Goal: Task Accomplishment & Management: Use online tool/utility

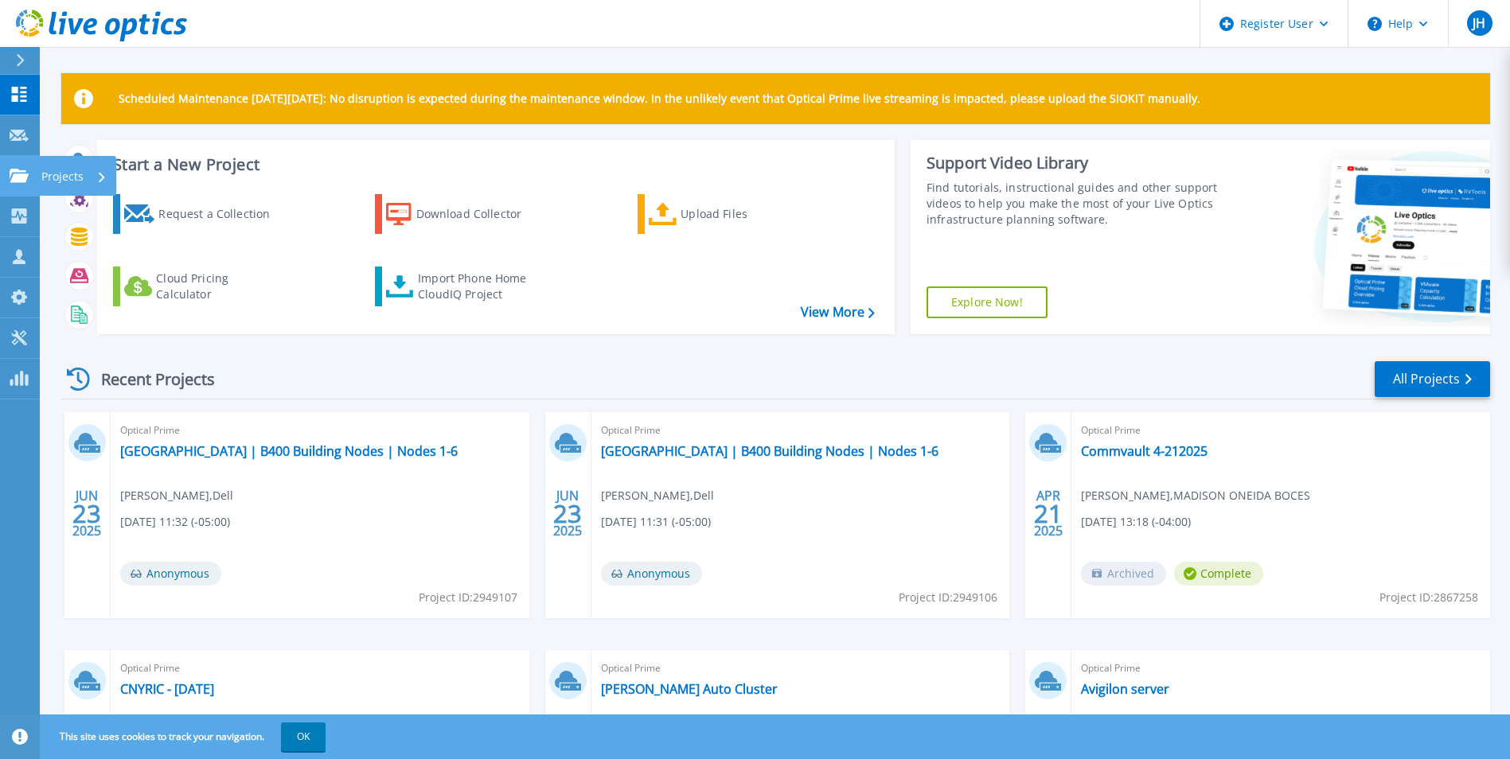
click at [29, 169] on div "Projects" at bounding box center [47, 176] width 74 height 14
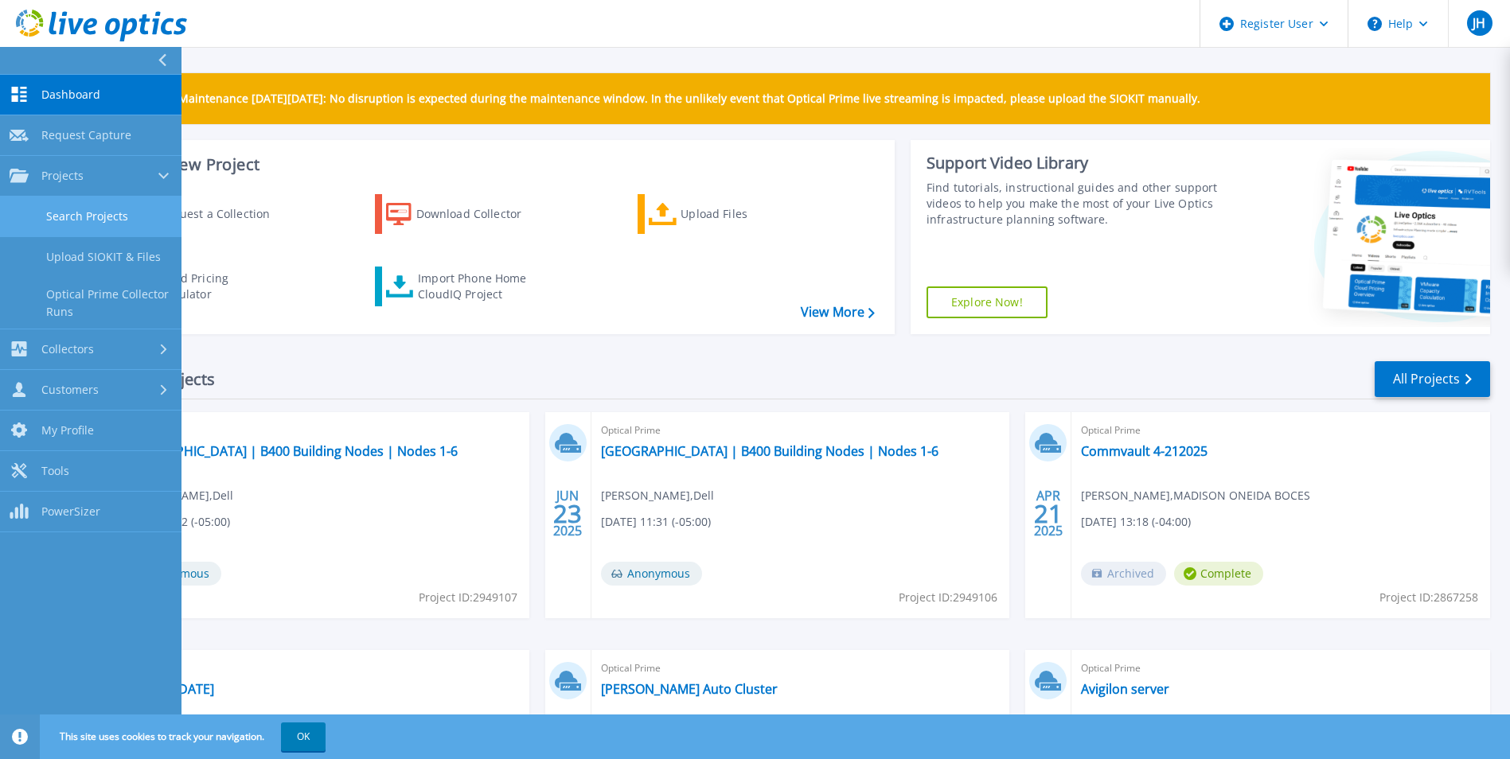
click at [62, 232] on link "Search Projects" at bounding box center [90, 217] width 181 height 41
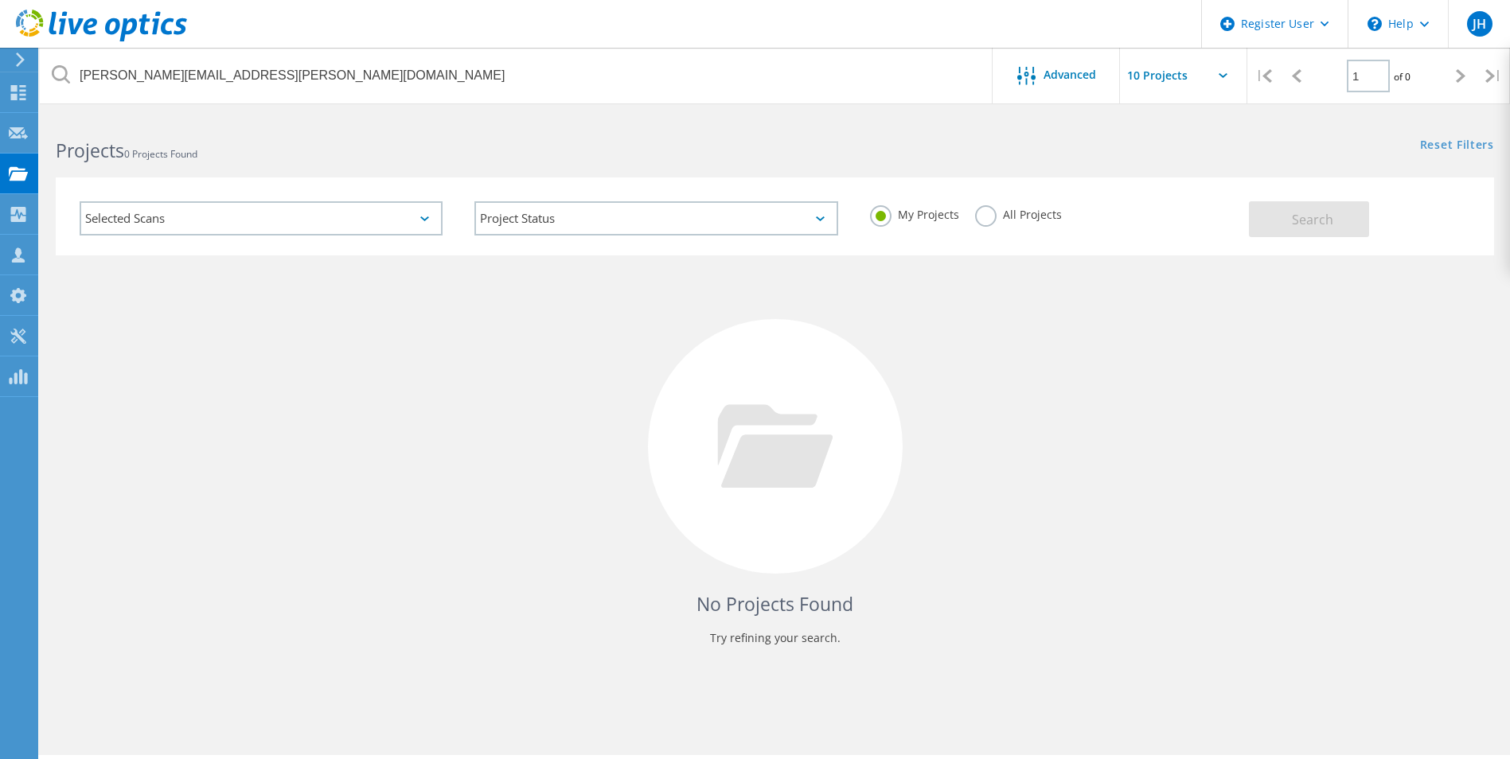
click at [984, 216] on label "All Projects" at bounding box center [1018, 212] width 87 height 15
click at [0, 0] on input "All Projects" at bounding box center [0, 0] width 0 height 0
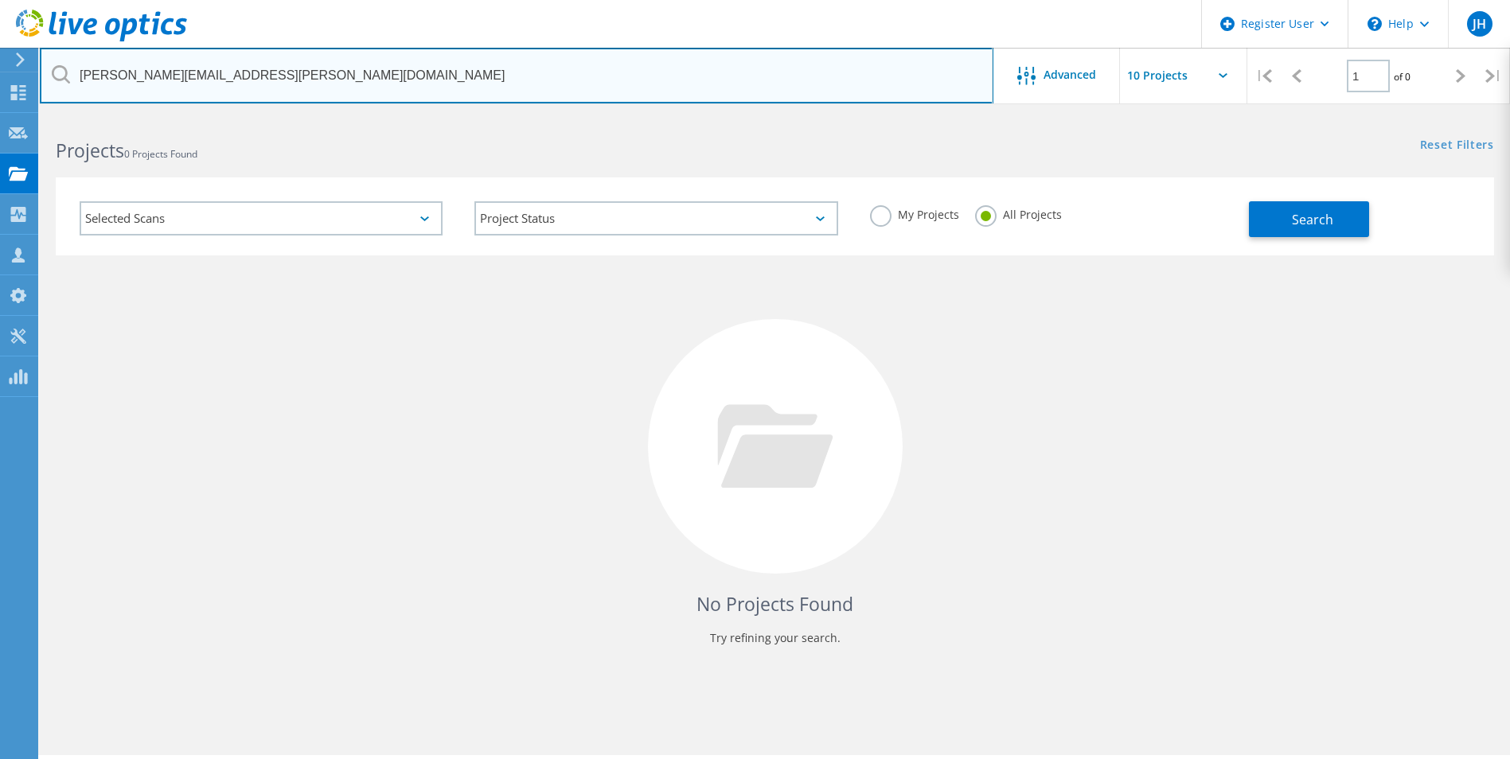
drag, startPoint x: 261, startPoint y: 73, endPoint x: 291, endPoint y: 77, distance: 30.5
click at [291, 77] on input "[PERSON_NAME][EMAIL_ADDRESS][PERSON_NAME][DOMAIN_NAME]" at bounding box center [516, 76] width 953 height 56
type input "duWalter.[PERSON_NAME]@oneonta.e"
drag, startPoint x: 278, startPoint y: 75, endPoint x: 62, endPoint y: 72, distance: 215.7
click at [62, 72] on div "duWalter.[PERSON_NAME]@oneonta.e" at bounding box center [516, 76] width 953 height 56
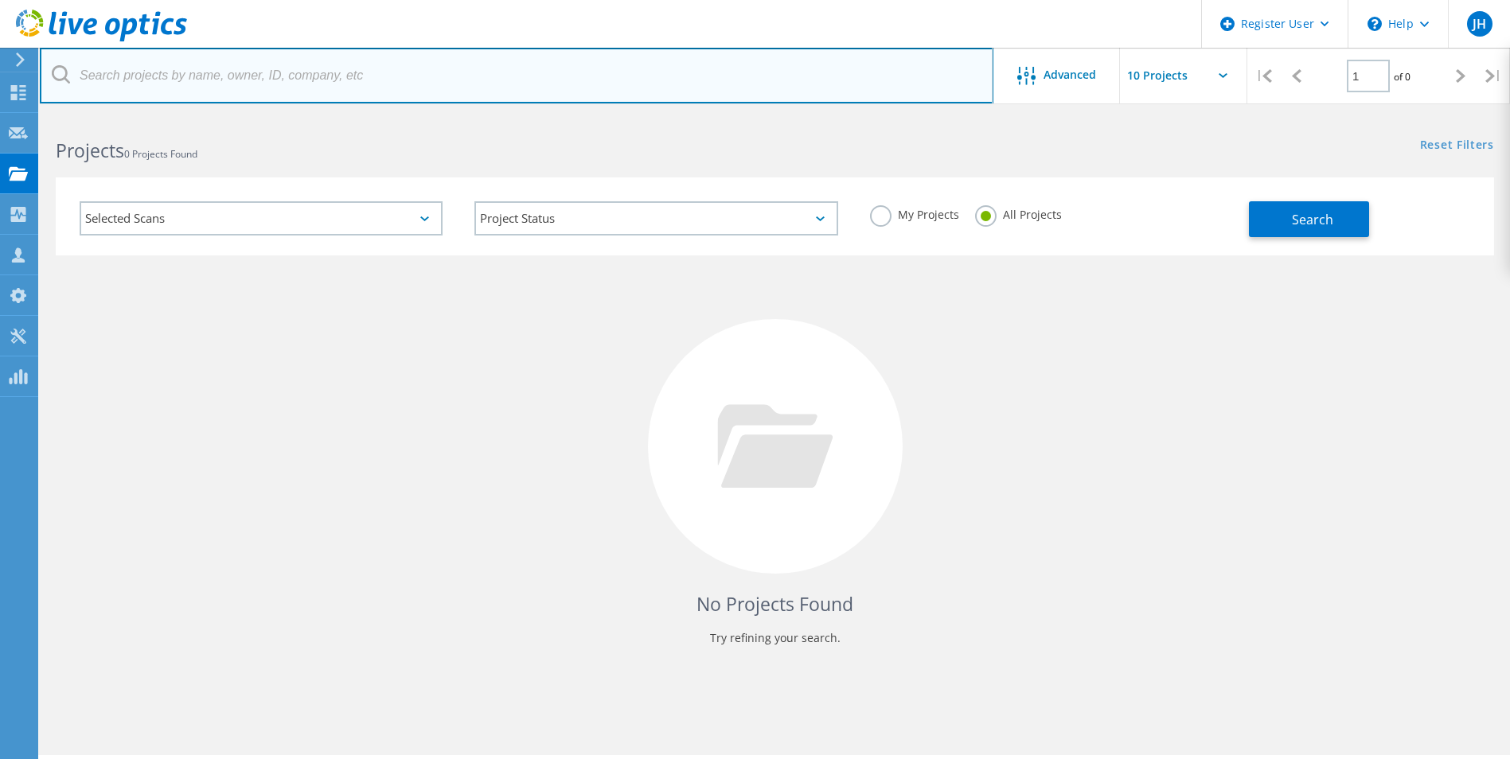
paste input "[EMAIL_ADDRESS][DOMAIN_NAME]"
type input "[EMAIL_ADDRESS][DOMAIN_NAME]"
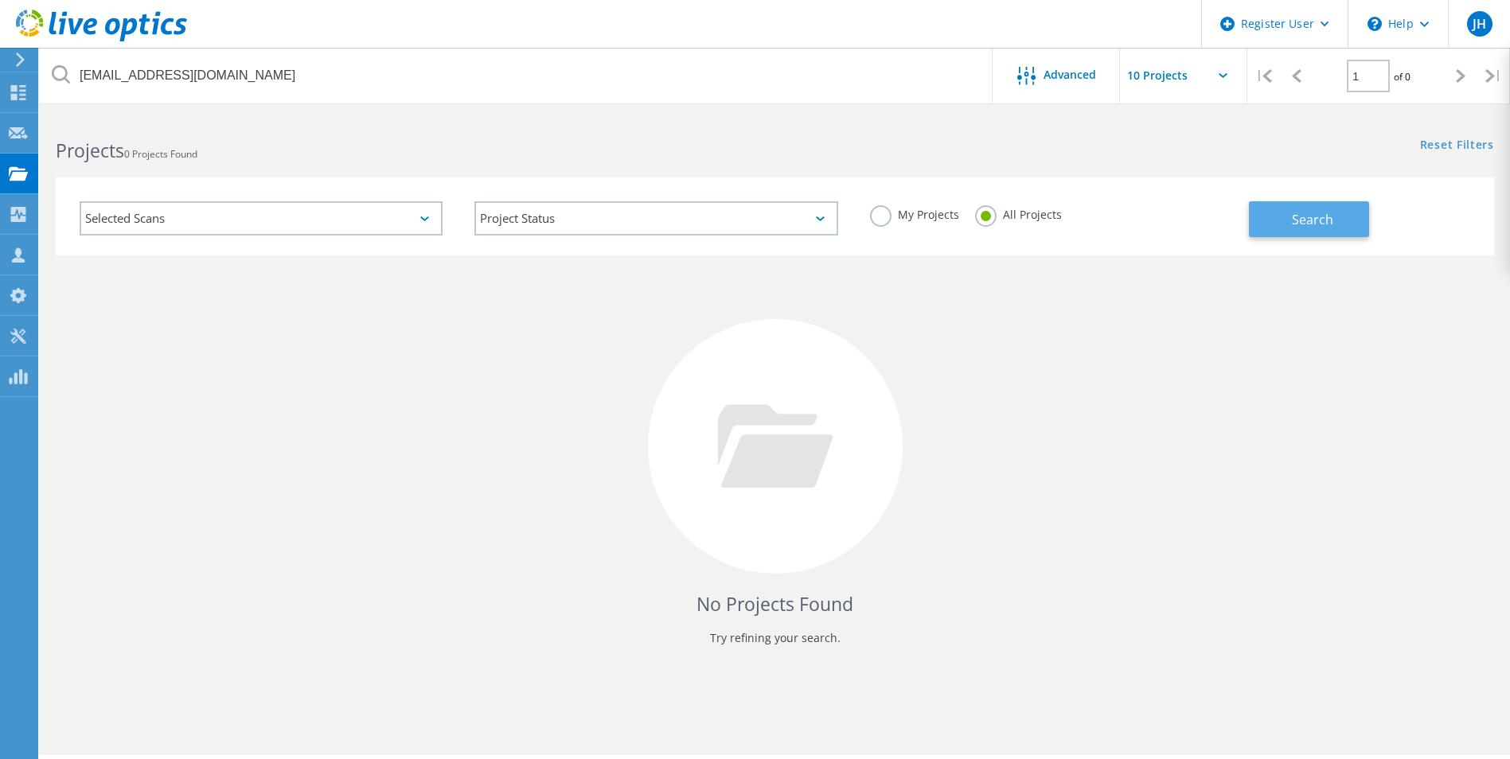
click at [1350, 224] on button "Search" at bounding box center [1309, 219] width 120 height 36
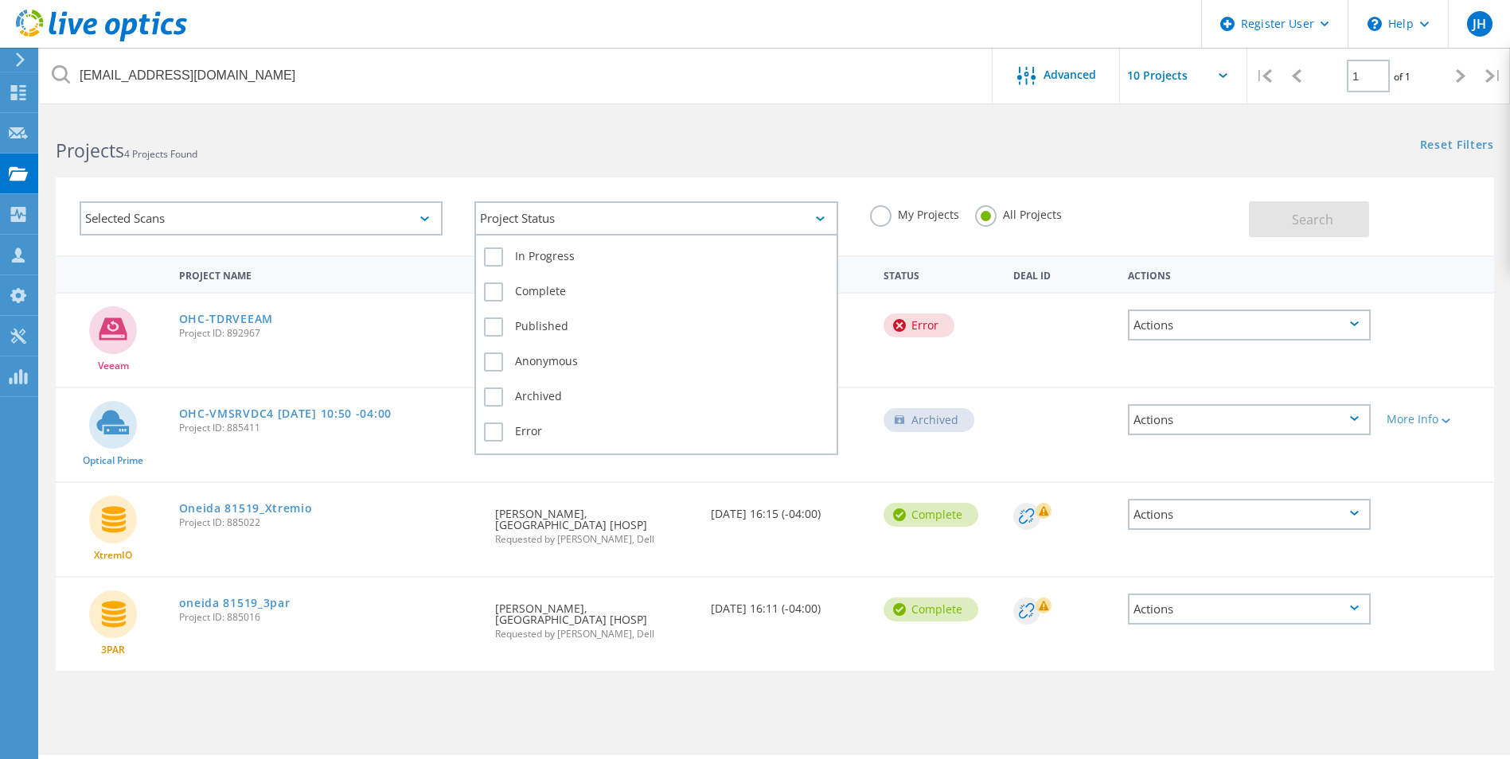
click at [763, 218] on div "Project Status" at bounding box center [655, 218] width 363 height 34
click at [492, 248] on label "In Progress" at bounding box center [656, 256] width 344 height 19
click at [0, 0] on input "In Progress" at bounding box center [0, 0] width 0 height 0
click at [487, 290] on label "Complete" at bounding box center [656, 291] width 344 height 19
click at [0, 0] on input "Complete" at bounding box center [0, 0] width 0 height 0
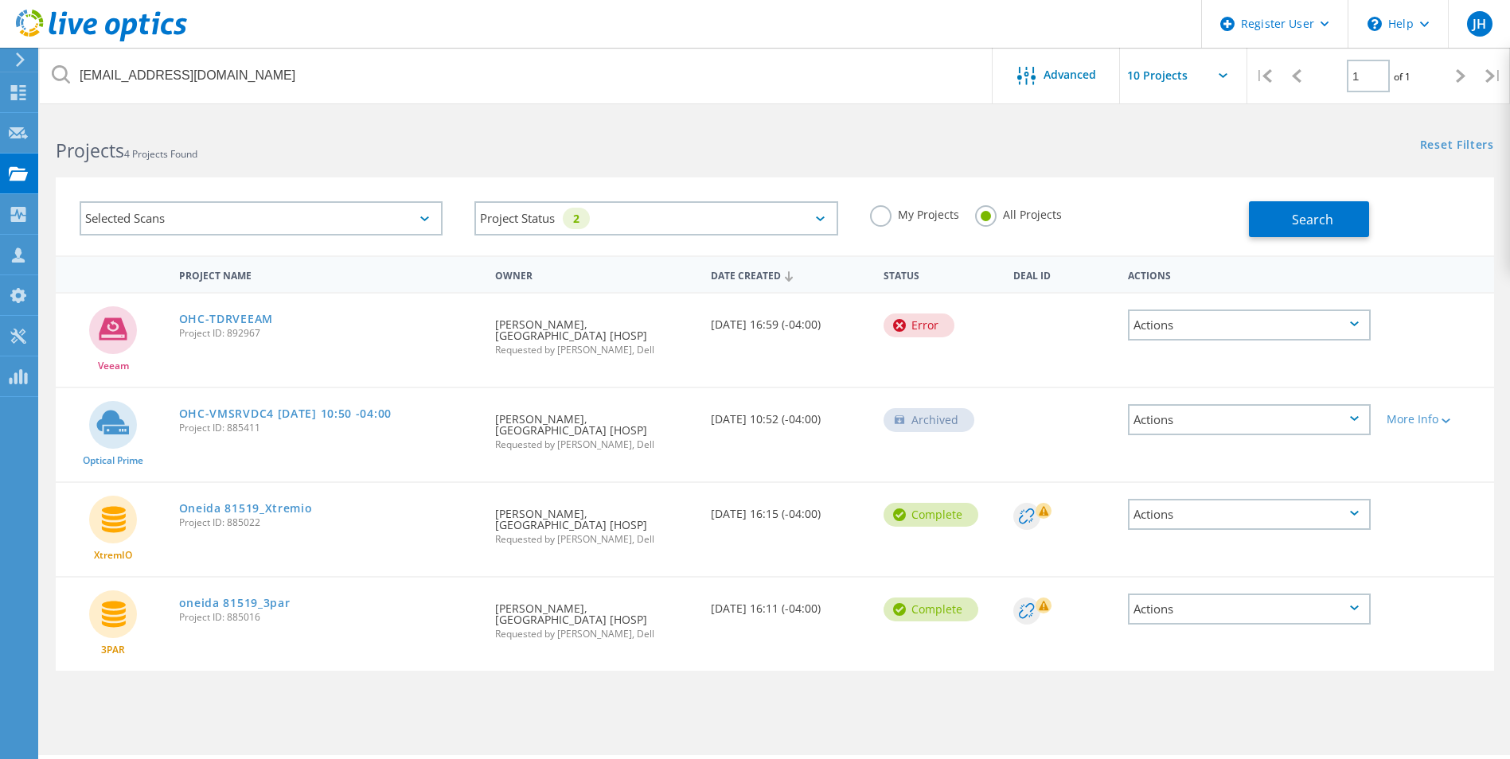
click at [812, 146] on div "Projects 4 Projects Found Reset Filters Show Filters" at bounding box center [775, 136] width 1470 height 42
drag, startPoint x: 1308, startPoint y: 210, endPoint x: 1299, endPoint y: 217, distance: 11.9
click at [1308, 211] on span "Search" at bounding box center [1312, 220] width 41 height 18
